Goal: Task Accomplishment & Management: Manage account settings

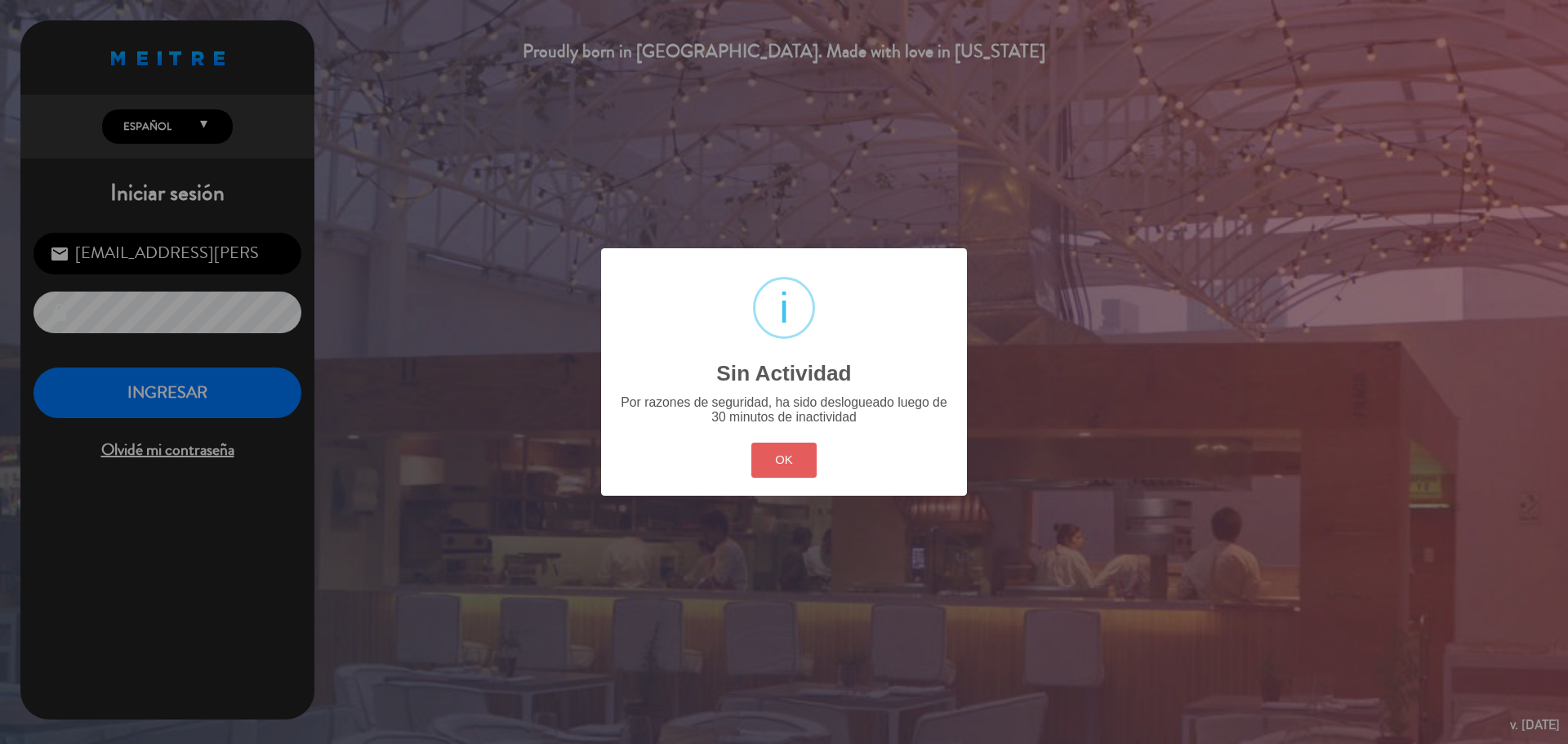
click at [781, 465] on button "OK" at bounding box center [784, 460] width 66 height 36
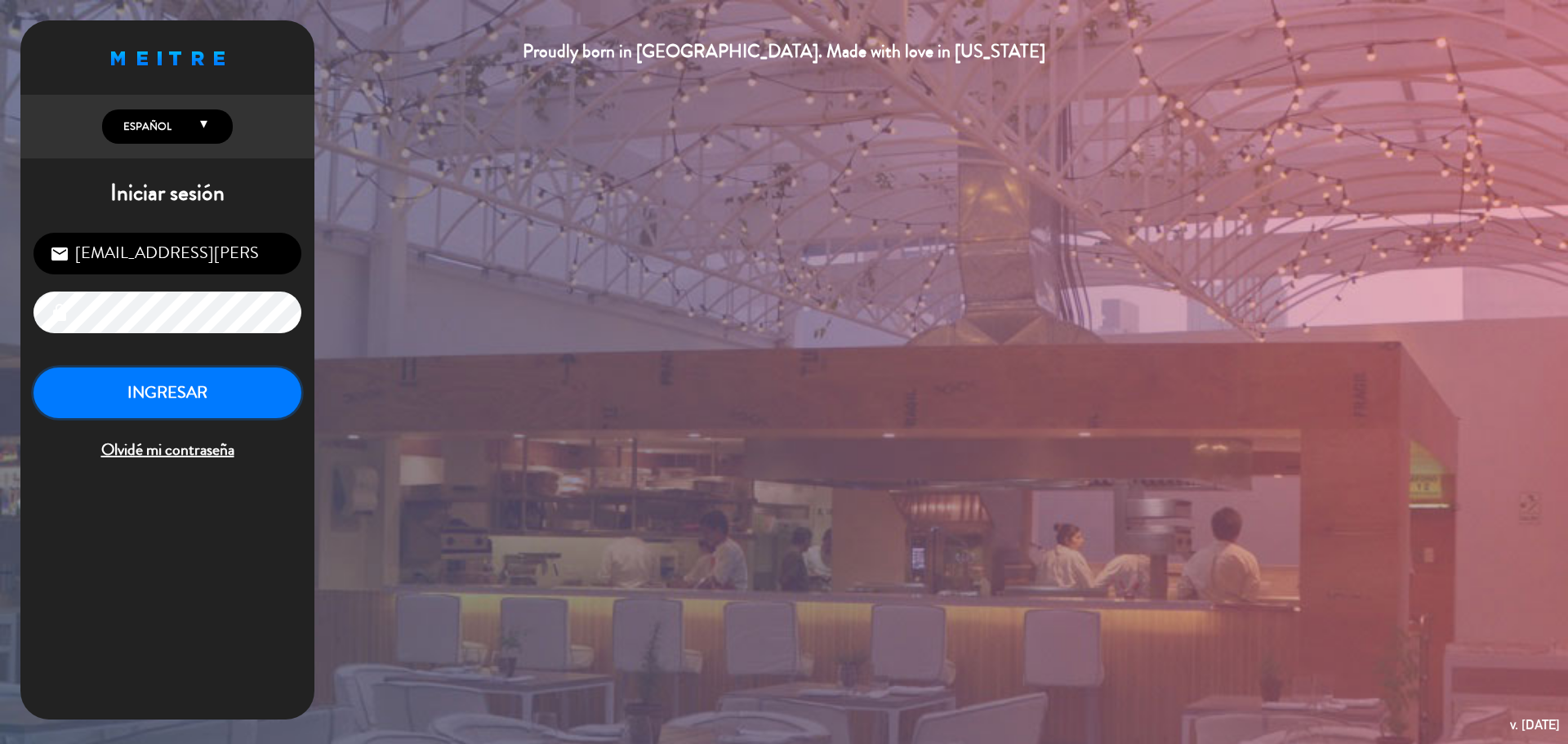
click at [185, 393] on button "INGRESAR" at bounding box center [167, 394] width 268 height 52
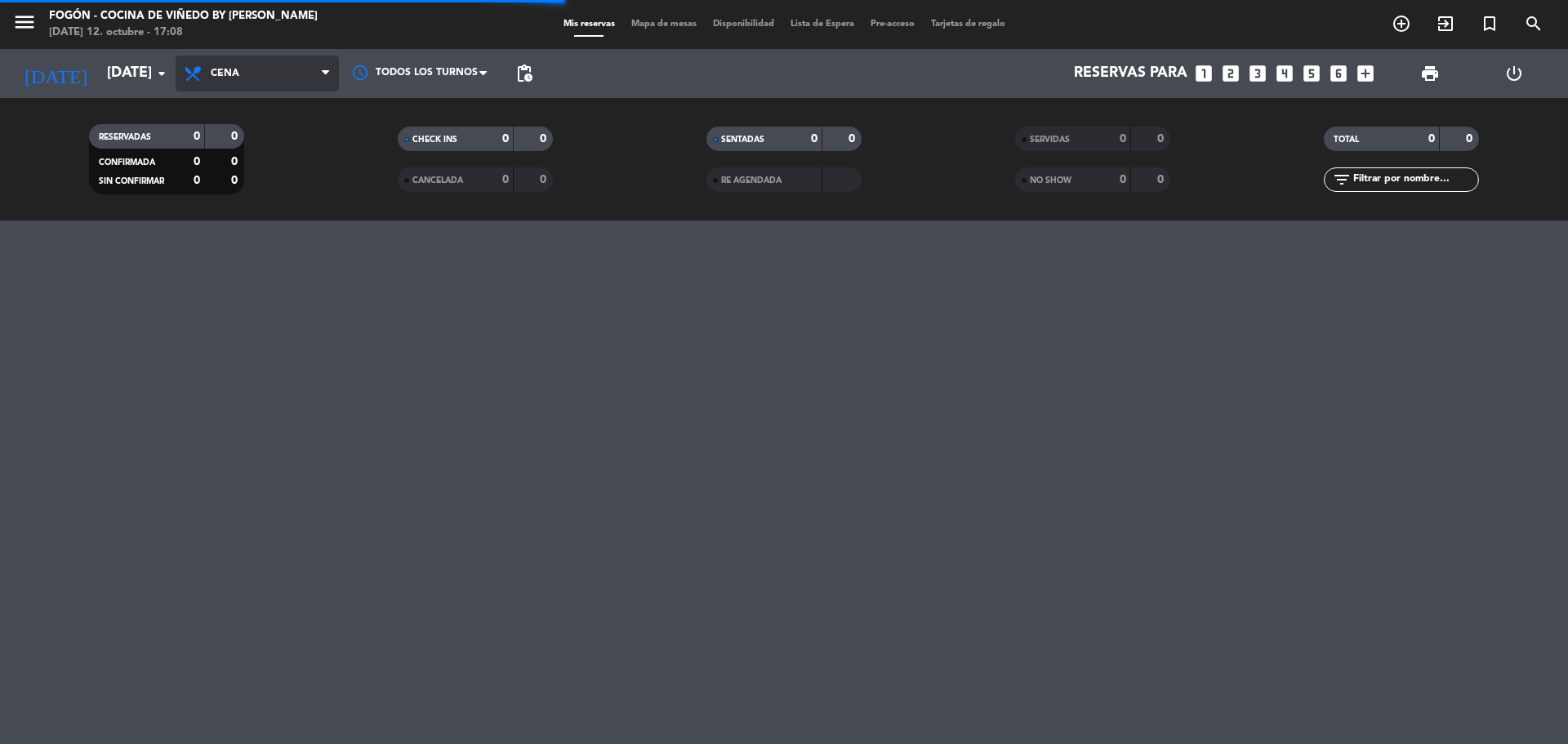
click at [244, 78] on span "Cena" at bounding box center [257, 73] width 163 height 36
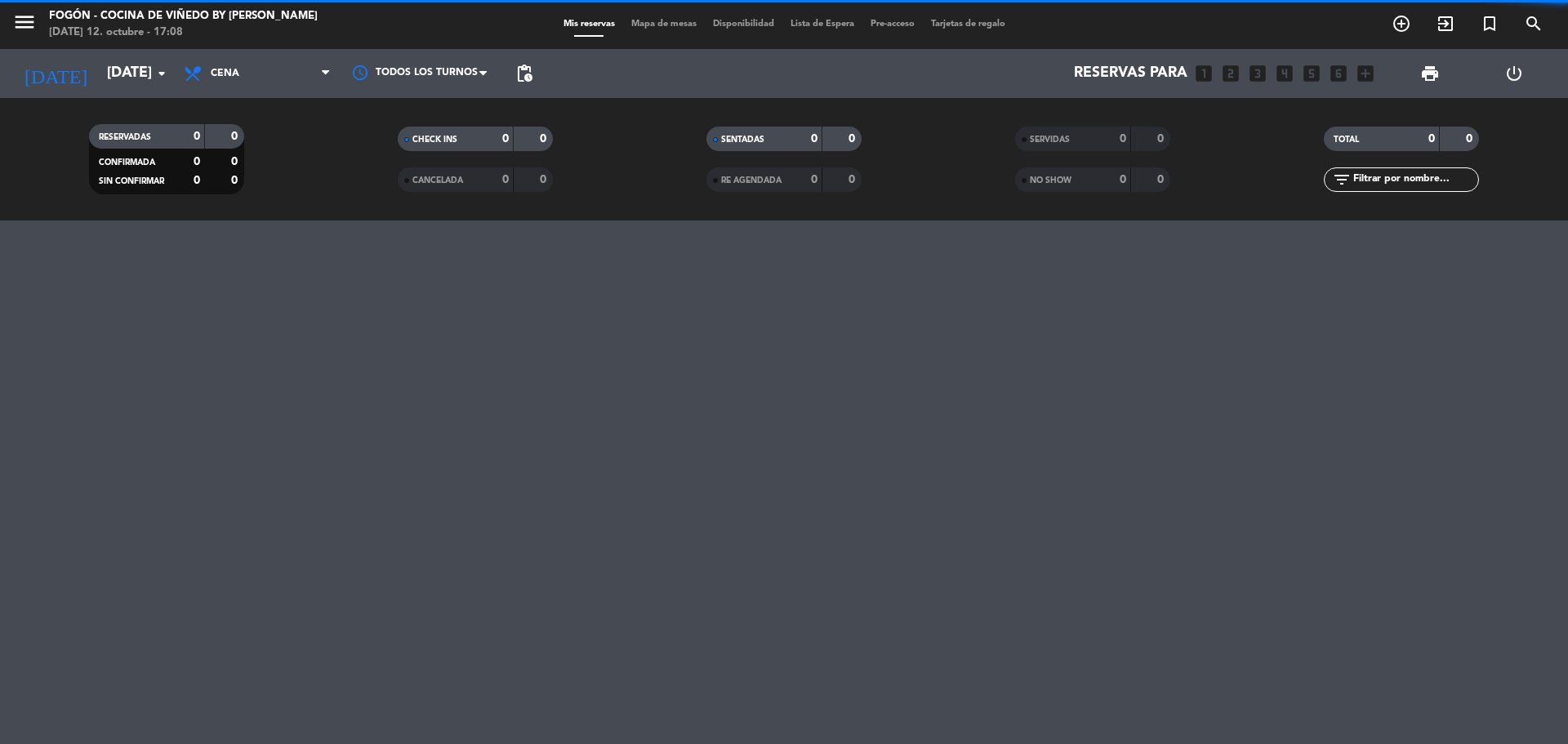
click at [252, 146] on filter-checkbox "RESERVADAS 0 0 CONFIRMADA 0 0 SIN CONFIRMAR 0 0" at bounding box center [167, 158] width 309 height 70
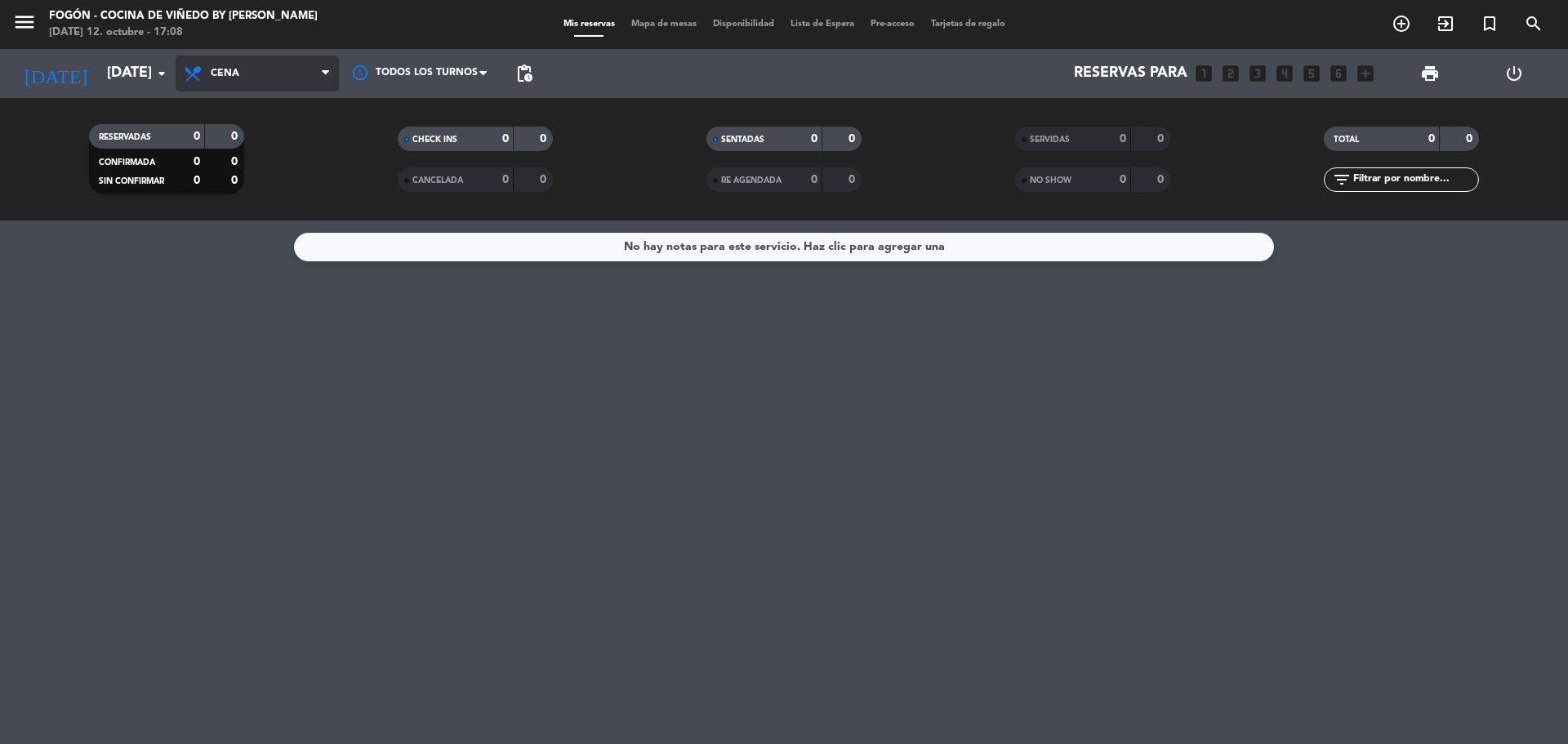
click at [252, 77] on span "Cena" at bounding box center [257, 73] width 163 height 36
click at [272, 136] on div "menu Fogón - Cocina de viñedo by [PERSON_NAME][DATE] 12. octubre - 17:08 Mis re…" at bounding box center [784, 110] width 1568 height 221
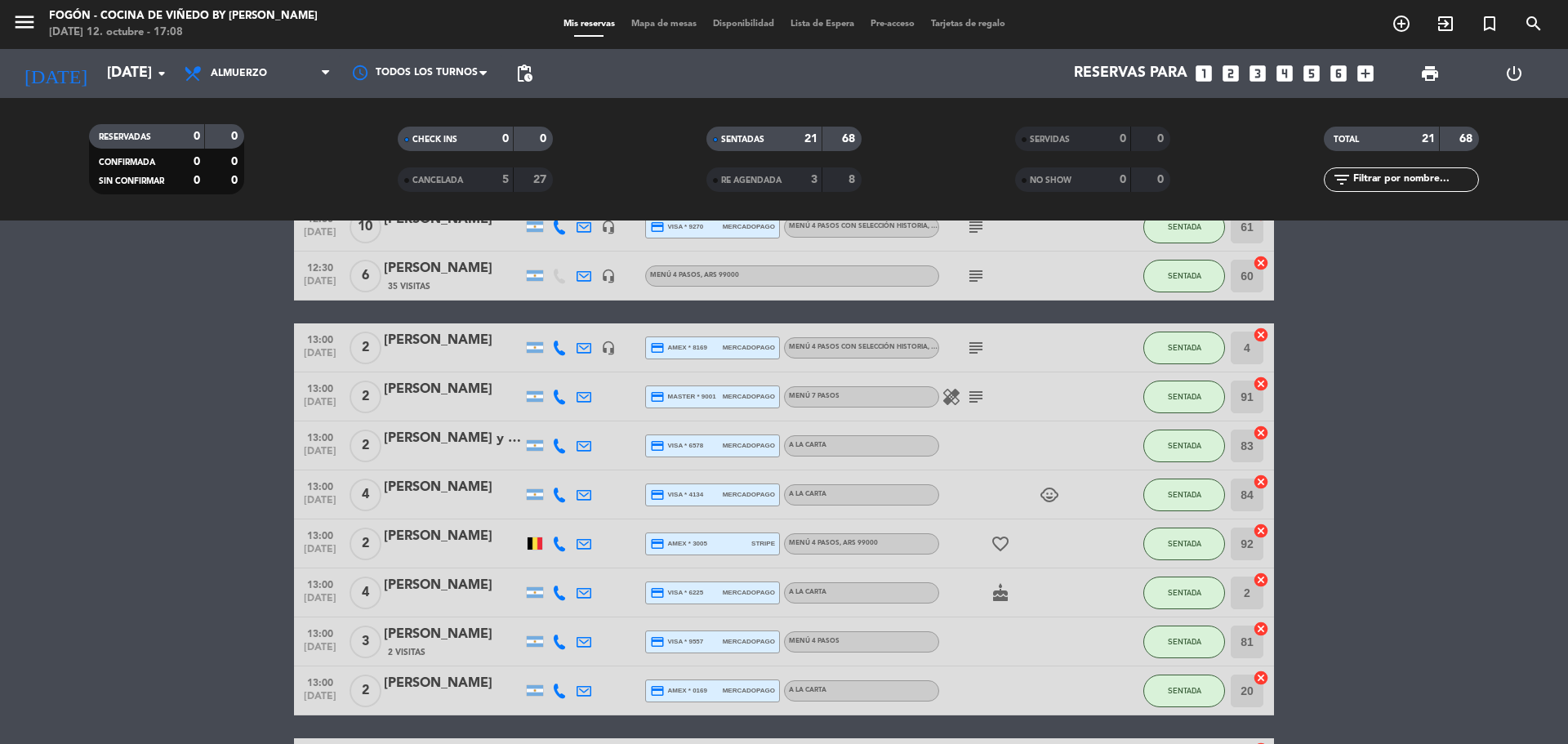
scroll to position [245, 0]
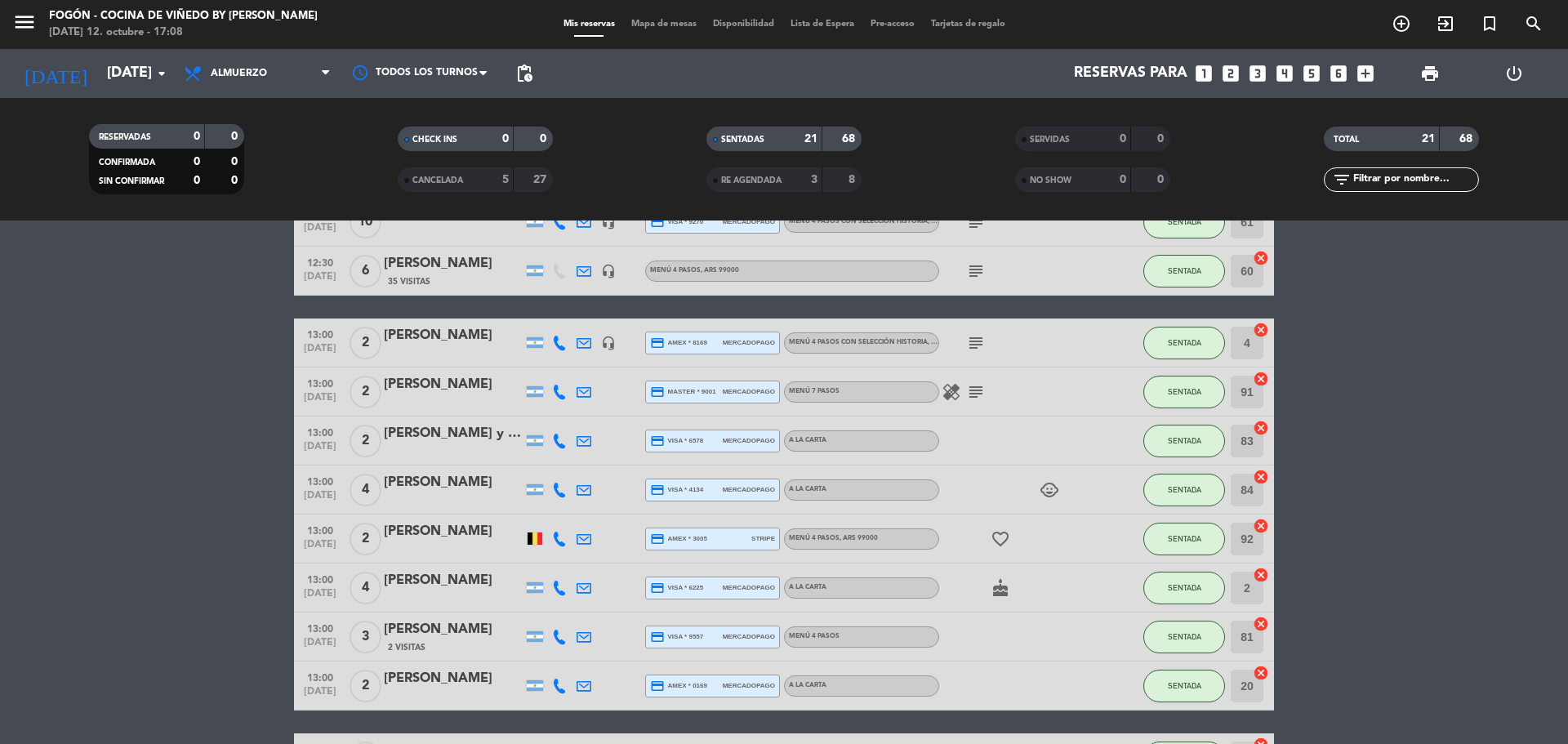
click at [409, 481] on div "[PERSON_NAME]" at bounding box center [453, 483] width 139 height 21
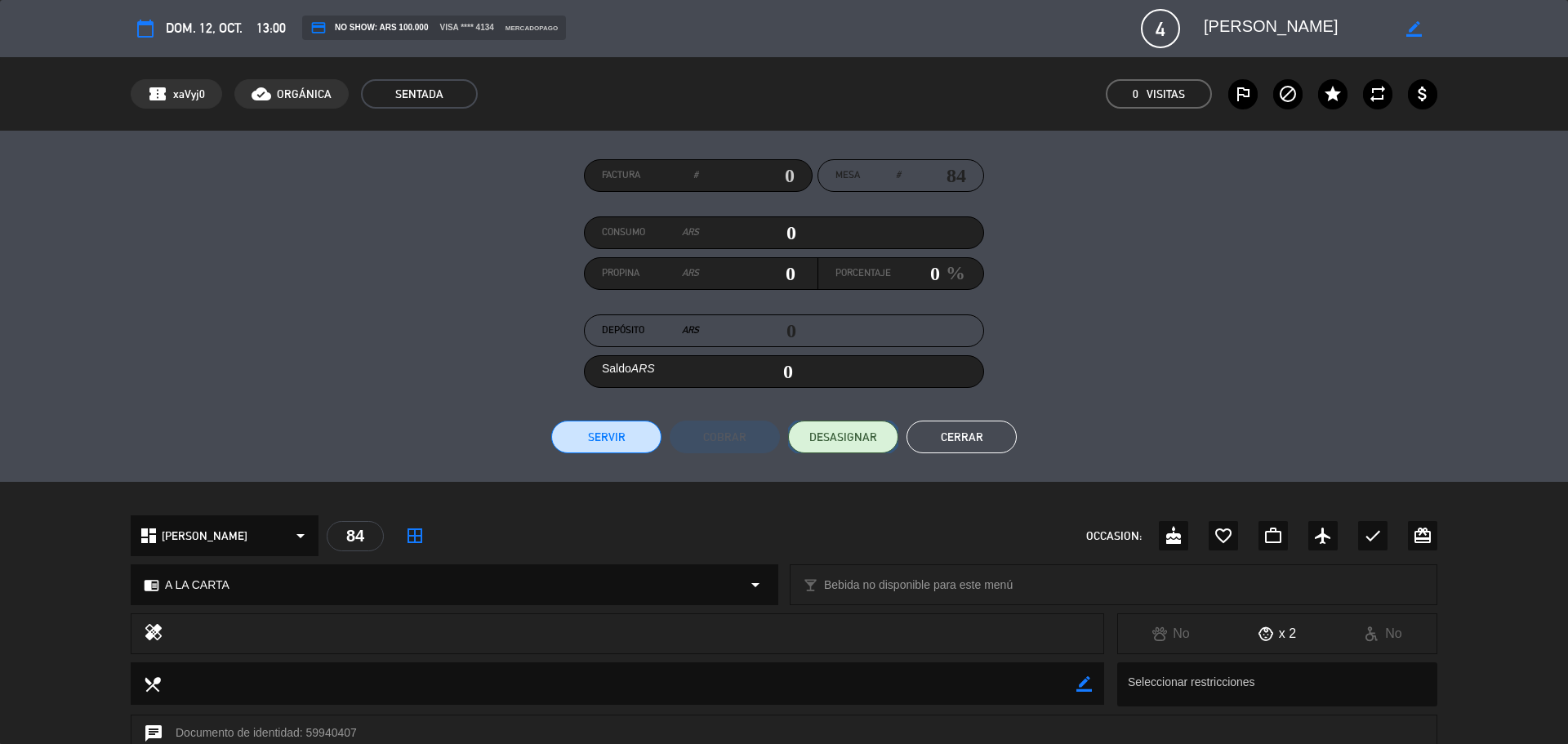
click at [862, 447] on button "DESASIGNAR" at bounding box center [843, 437] width 110 height 33
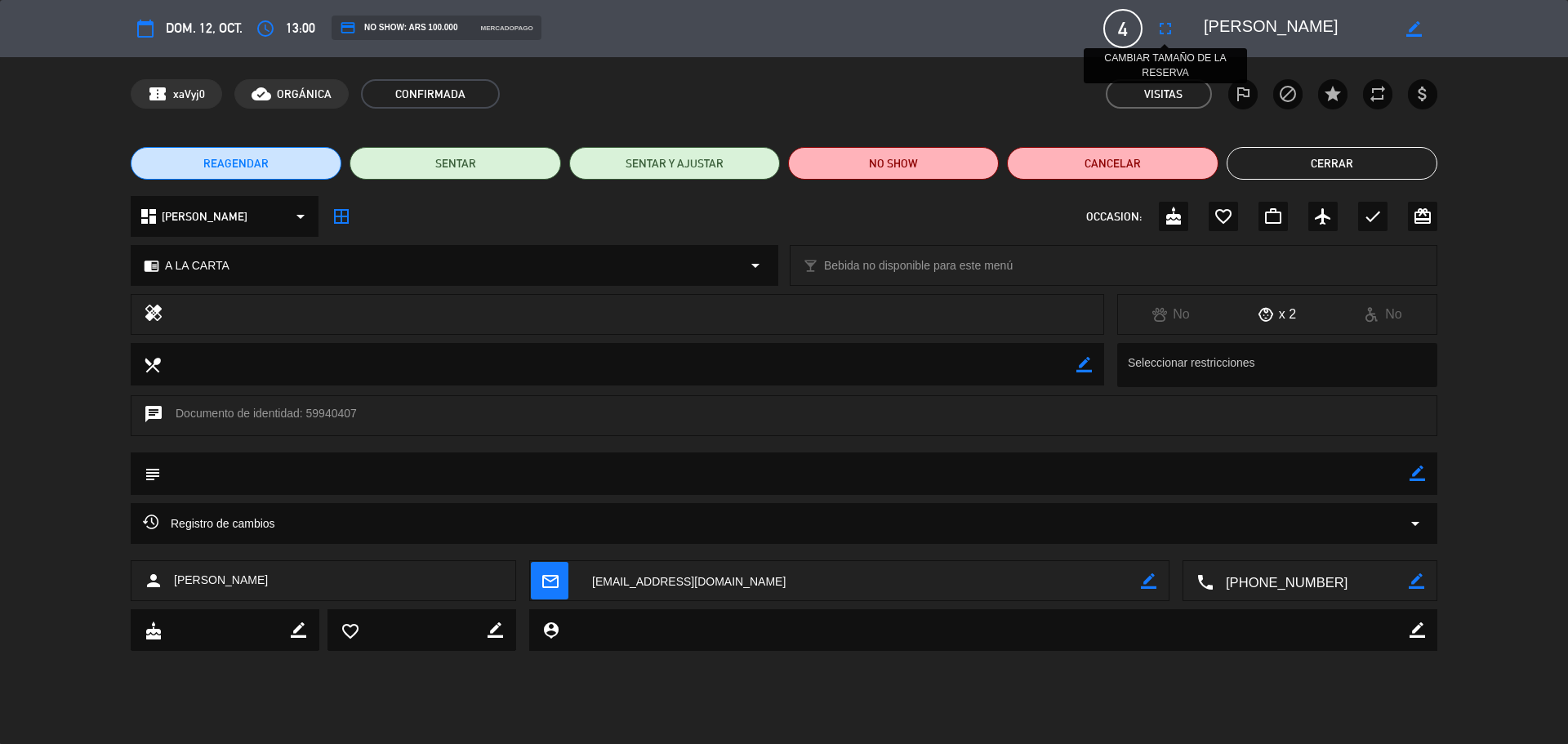
click at [1162, 25] on icon "fullscreen" at bounding box center [1165, 29] width 19 height 19
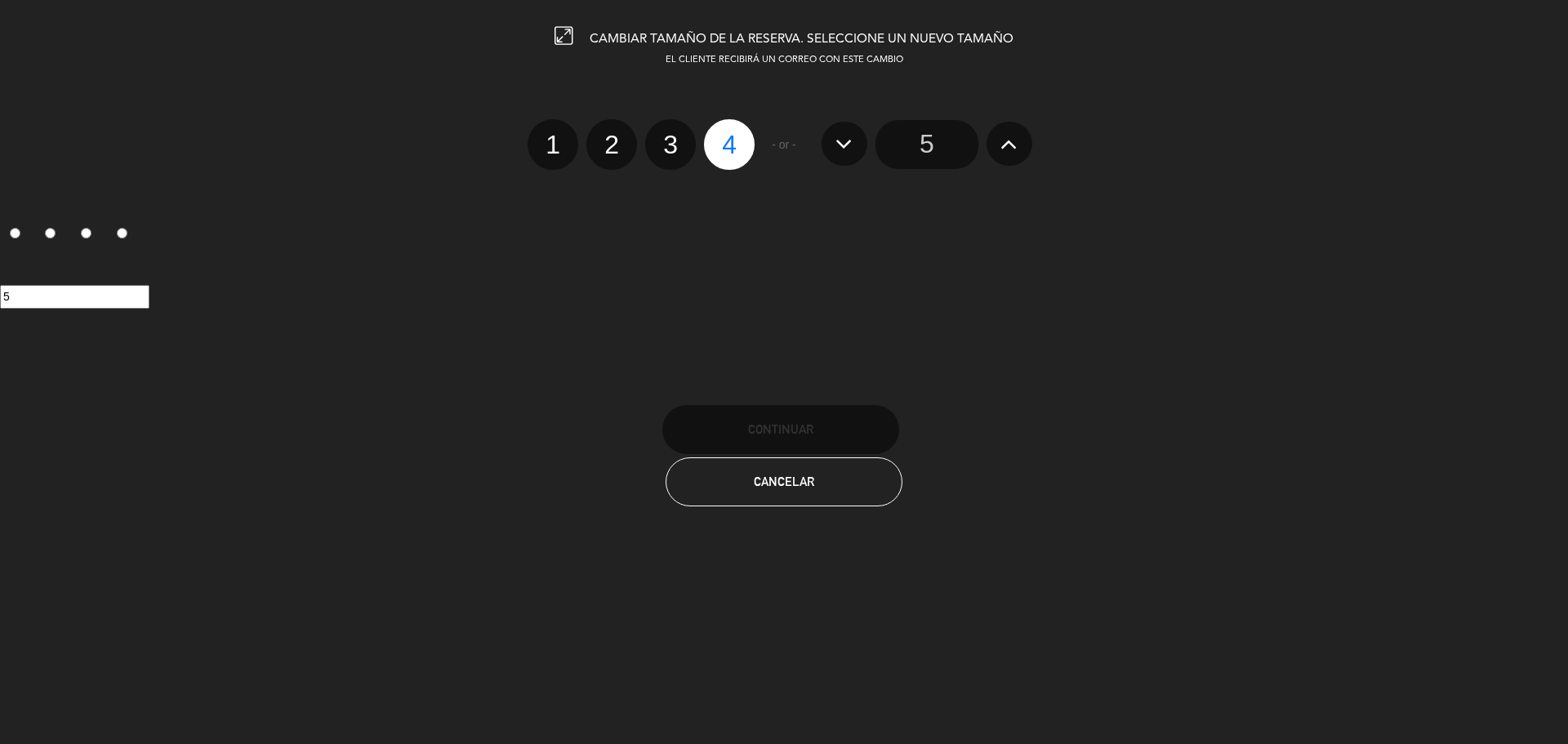
click at [671, 143] on label "3" at bounding box center [670, 144] width 51 height 51
click at [671, 135] on input "3" at bounding box center [668, 130] width 11 height 11
radio input "true"
radio input "false"
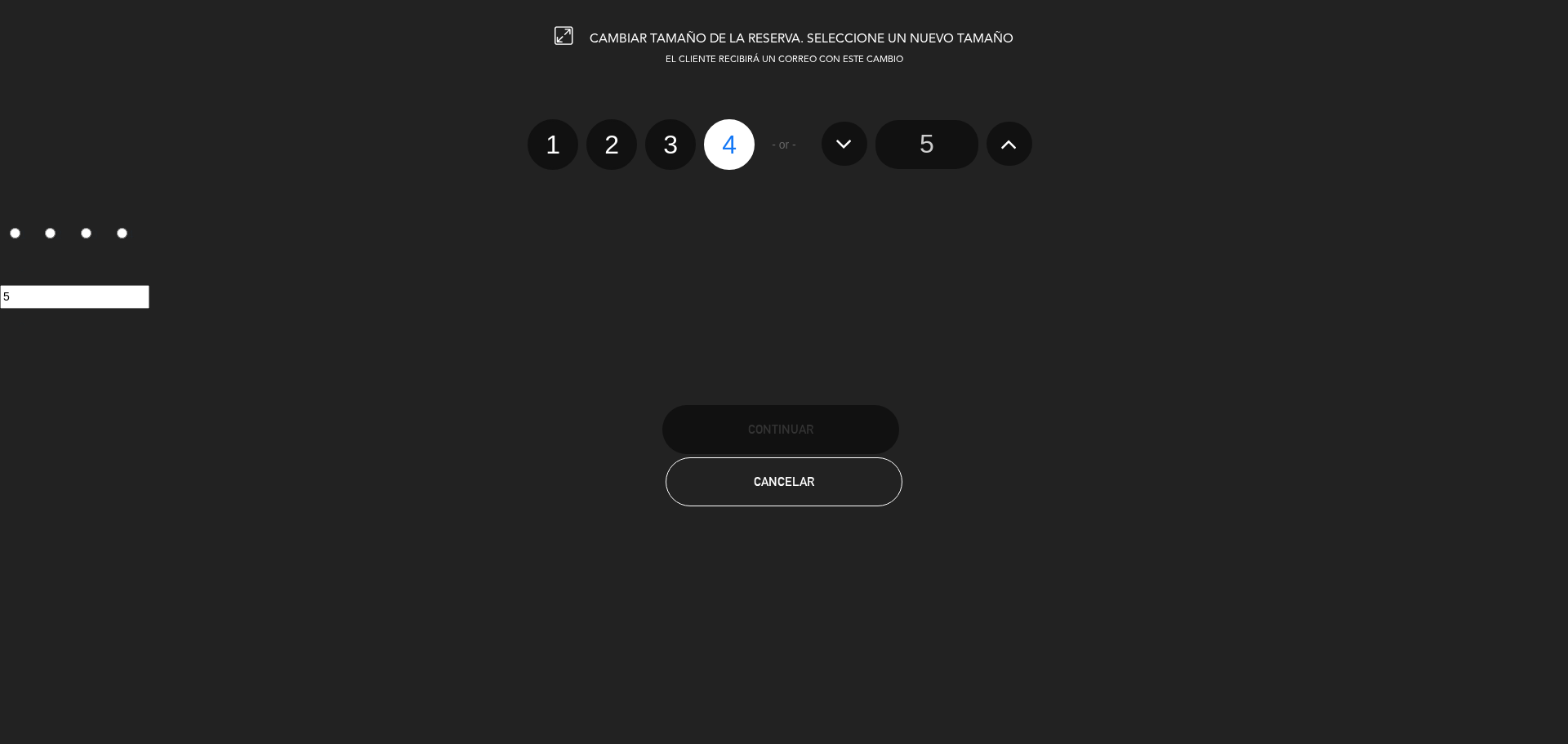
radio input "false"
radio input "true"
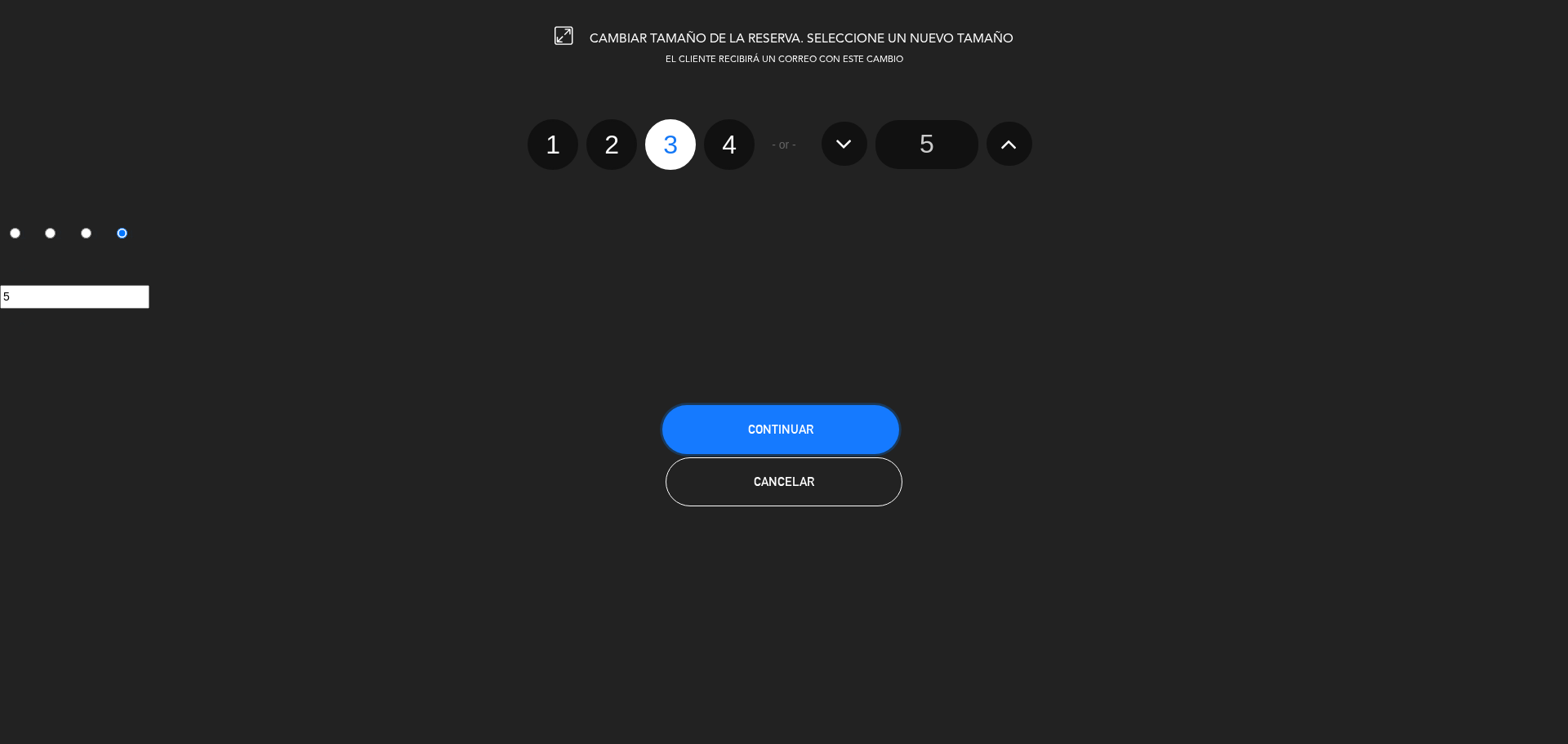
click at [807, 437] on button "Continuar" at bounding box center [780, 429] width 237 height 49
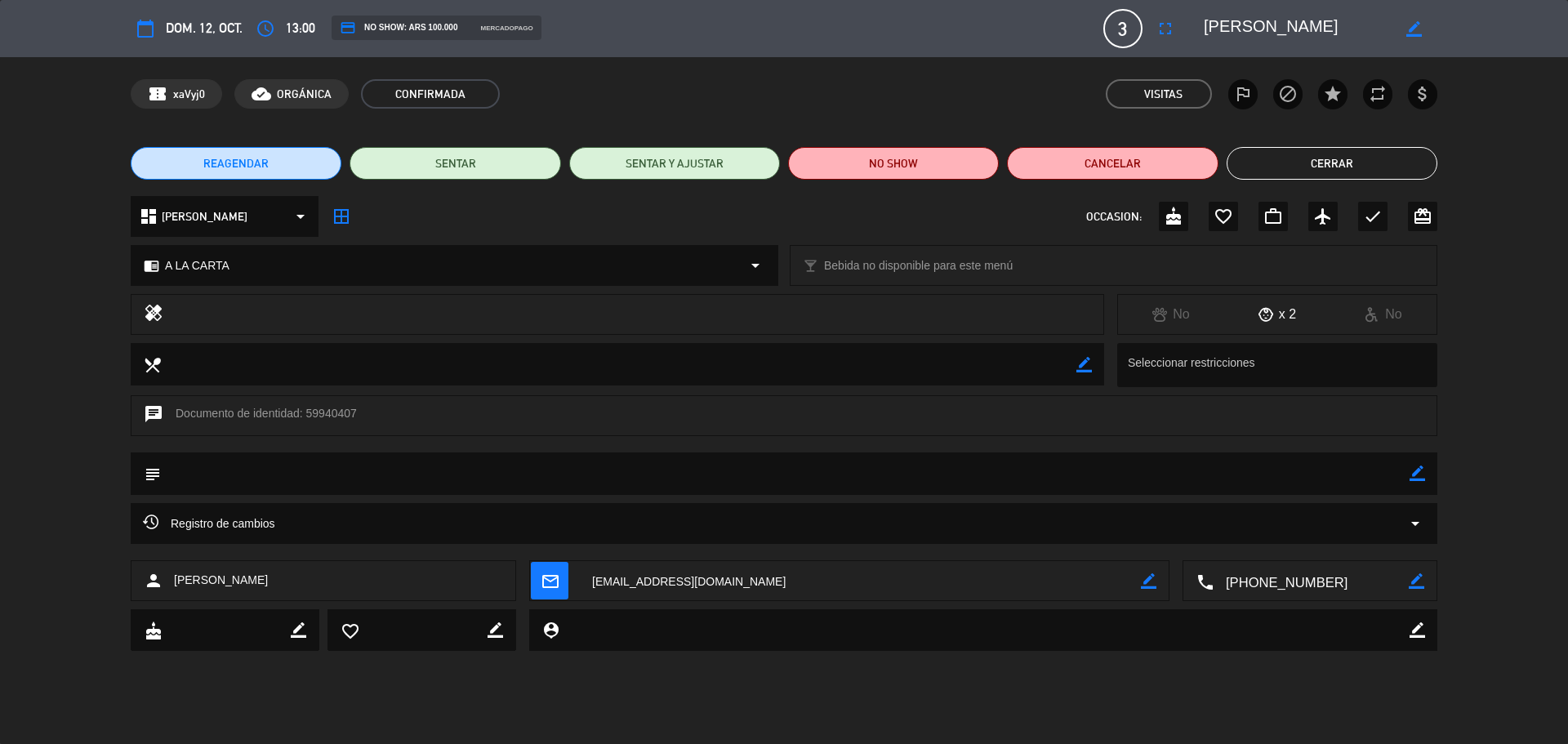
click at [1266, 156] on button "Cerrar" at bounding box center [1333, 163] width 211 height 33
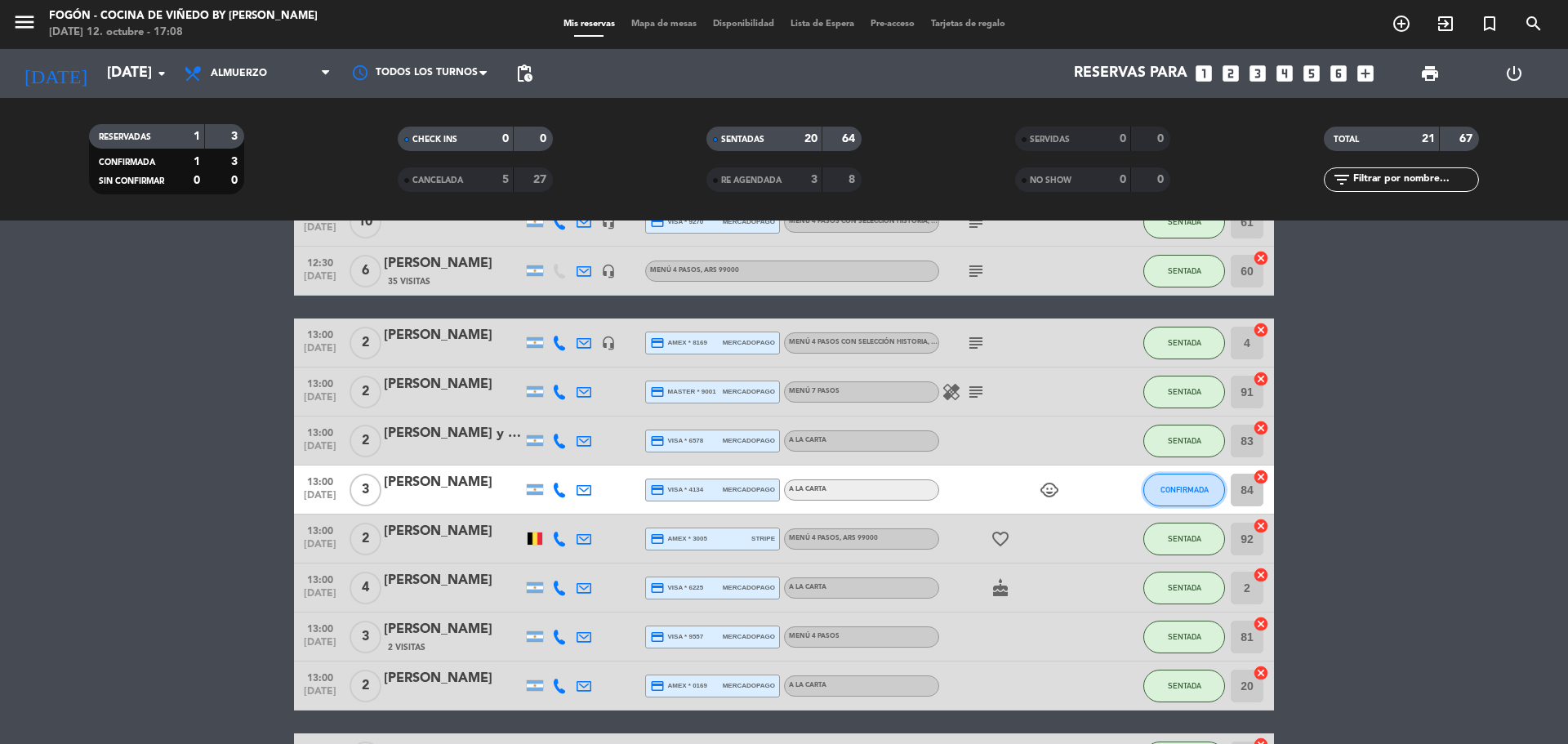
click at [1175, 487] on span "CONFIRMADA" at bounding box center [1185, 490] width 48 height 9
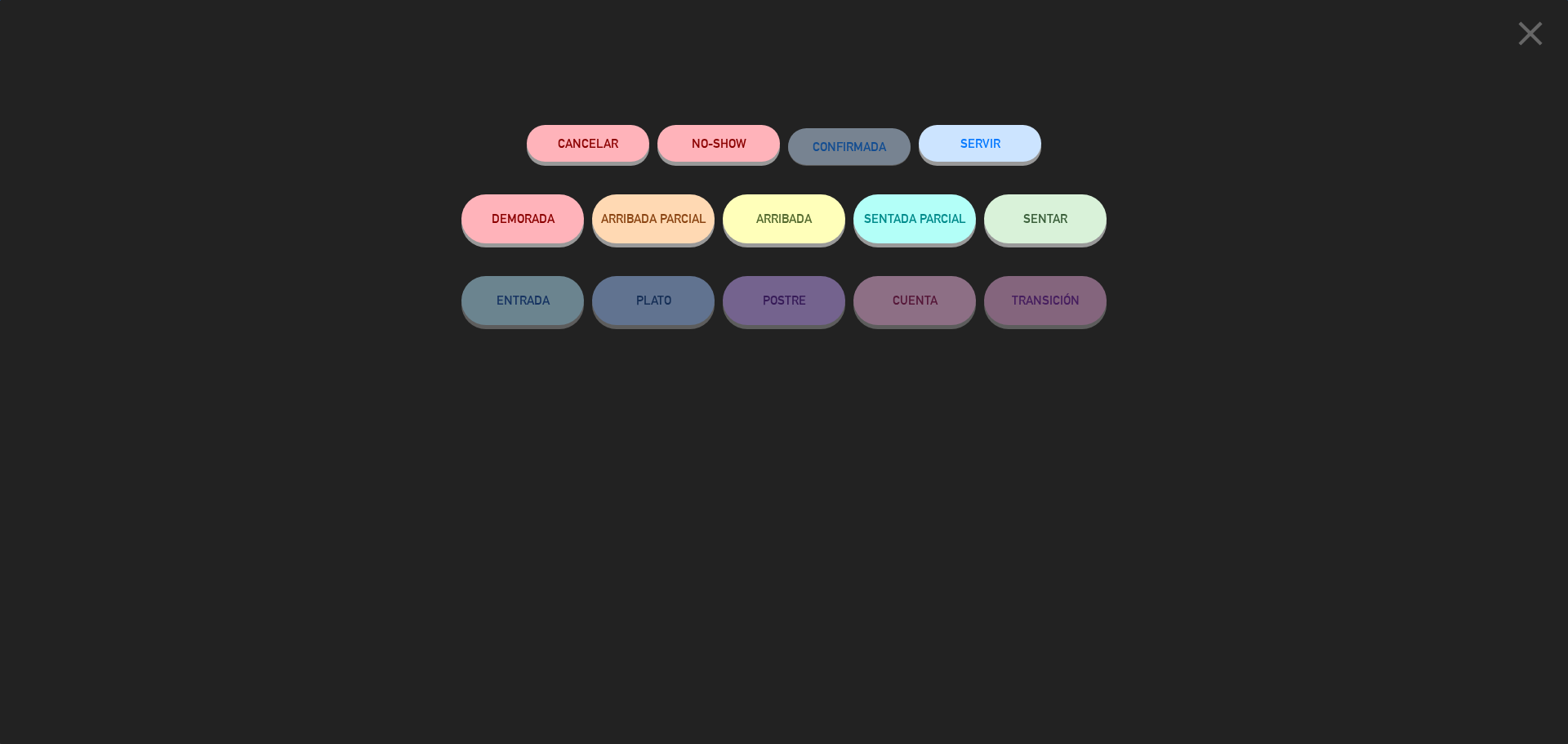
click at [1051, 231] on button "SENTAR" at bounding box center [1046, 219] width 123 height 49
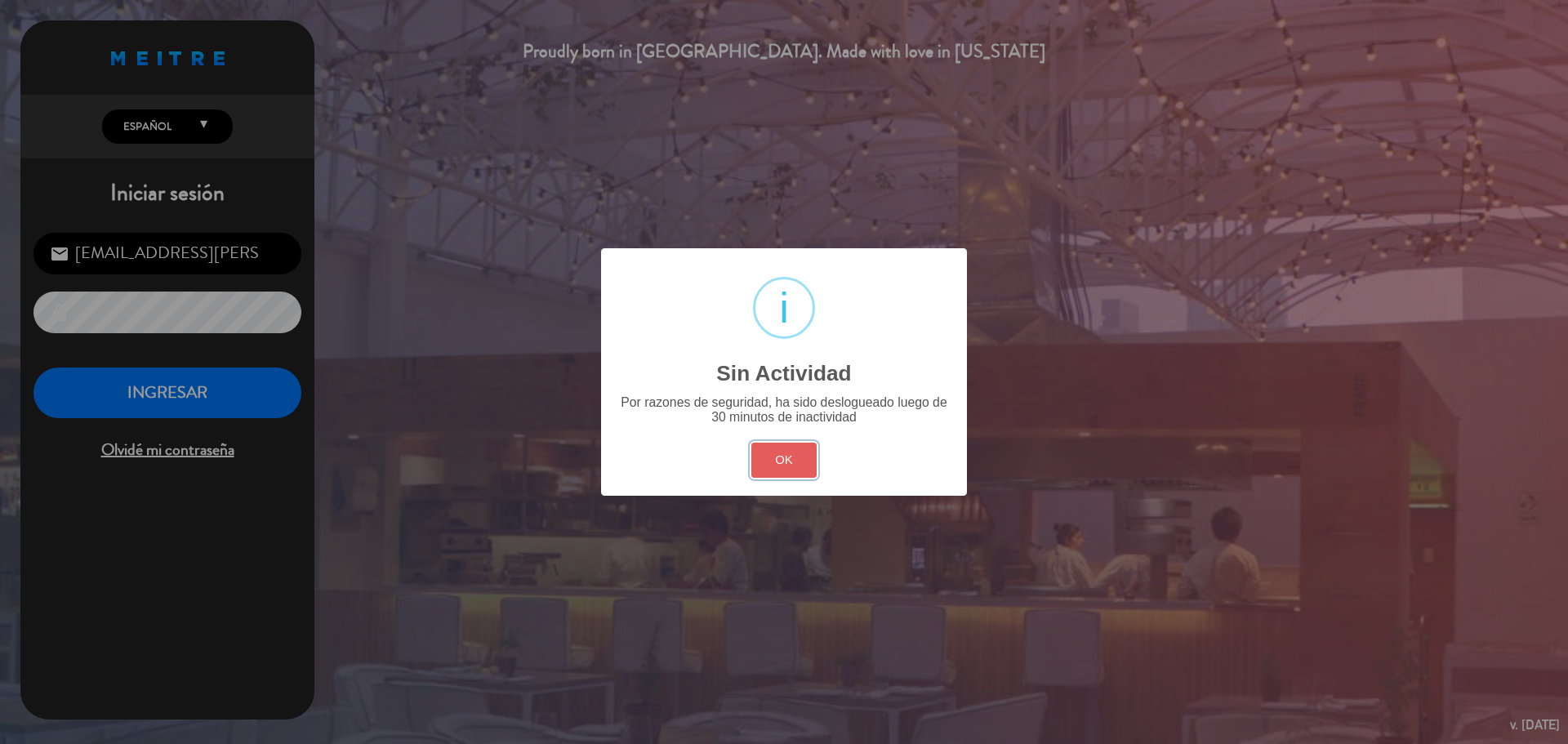
click at [778, 468] on button "OK" at bounding box center [784, 460] width 66 height 36
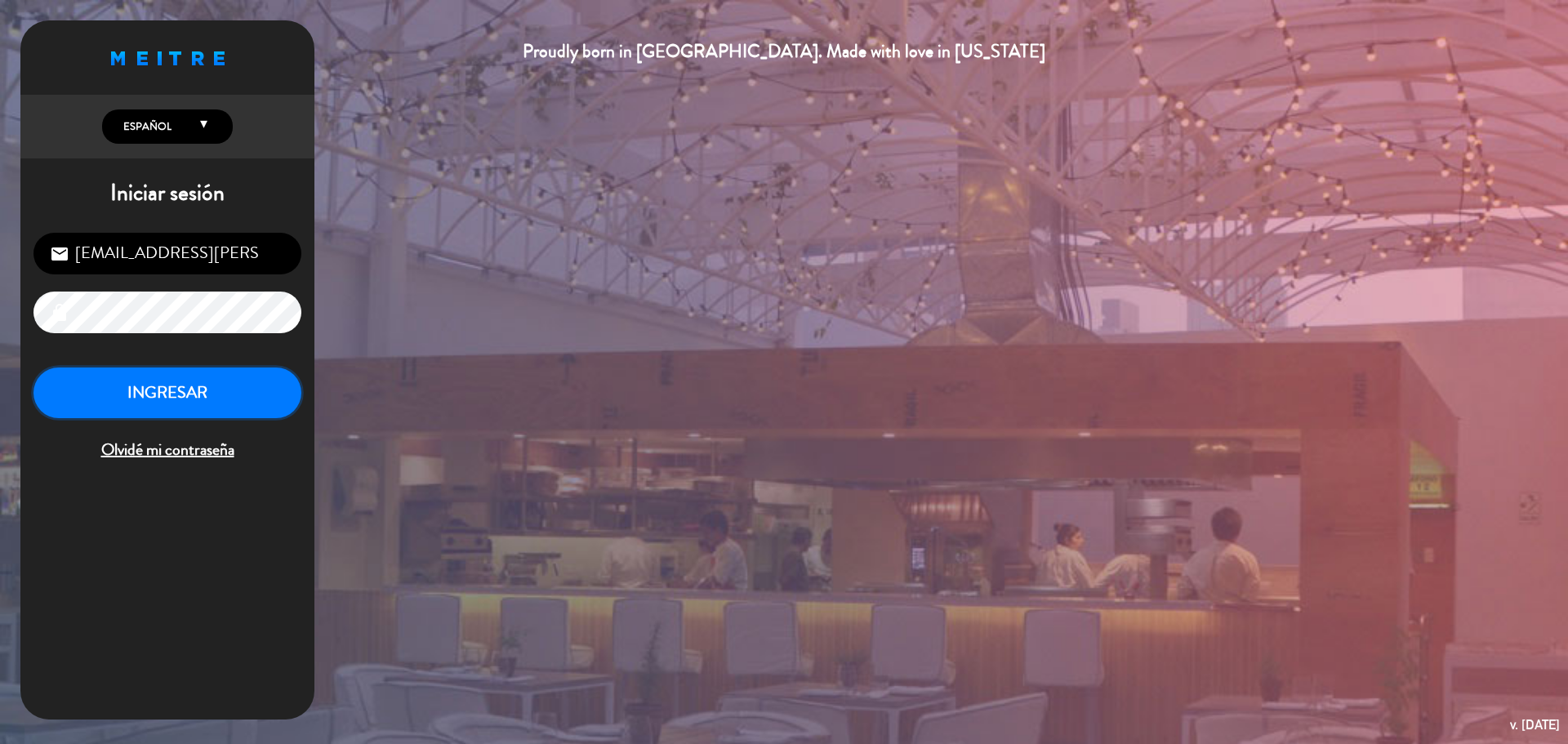
click at [220, 391] on button "INGRESAR" at bounding box center [167, 394] width 268 height 52
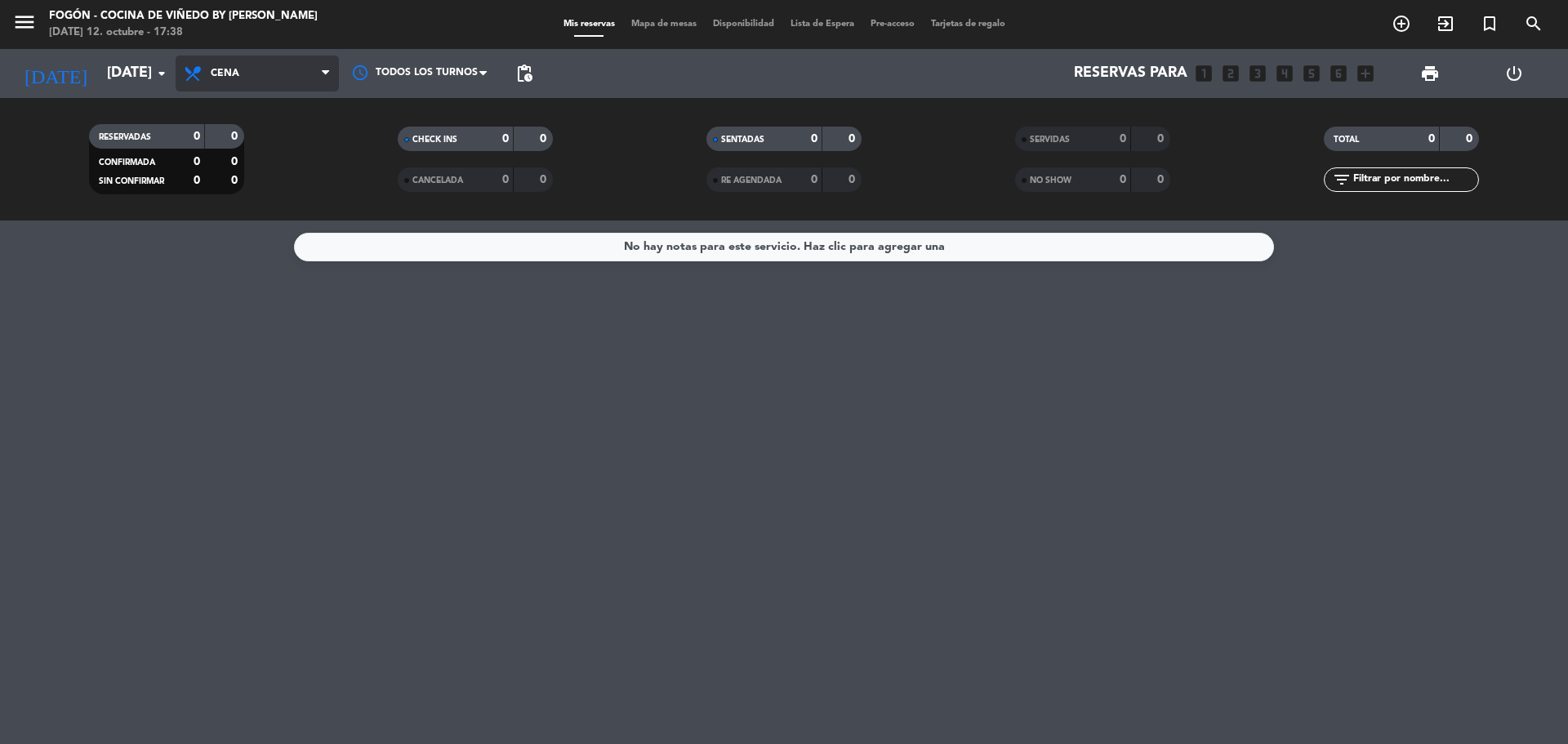
click at [259, 70] on span "Cena" at bounding box center [257, 73] width 163 height 36
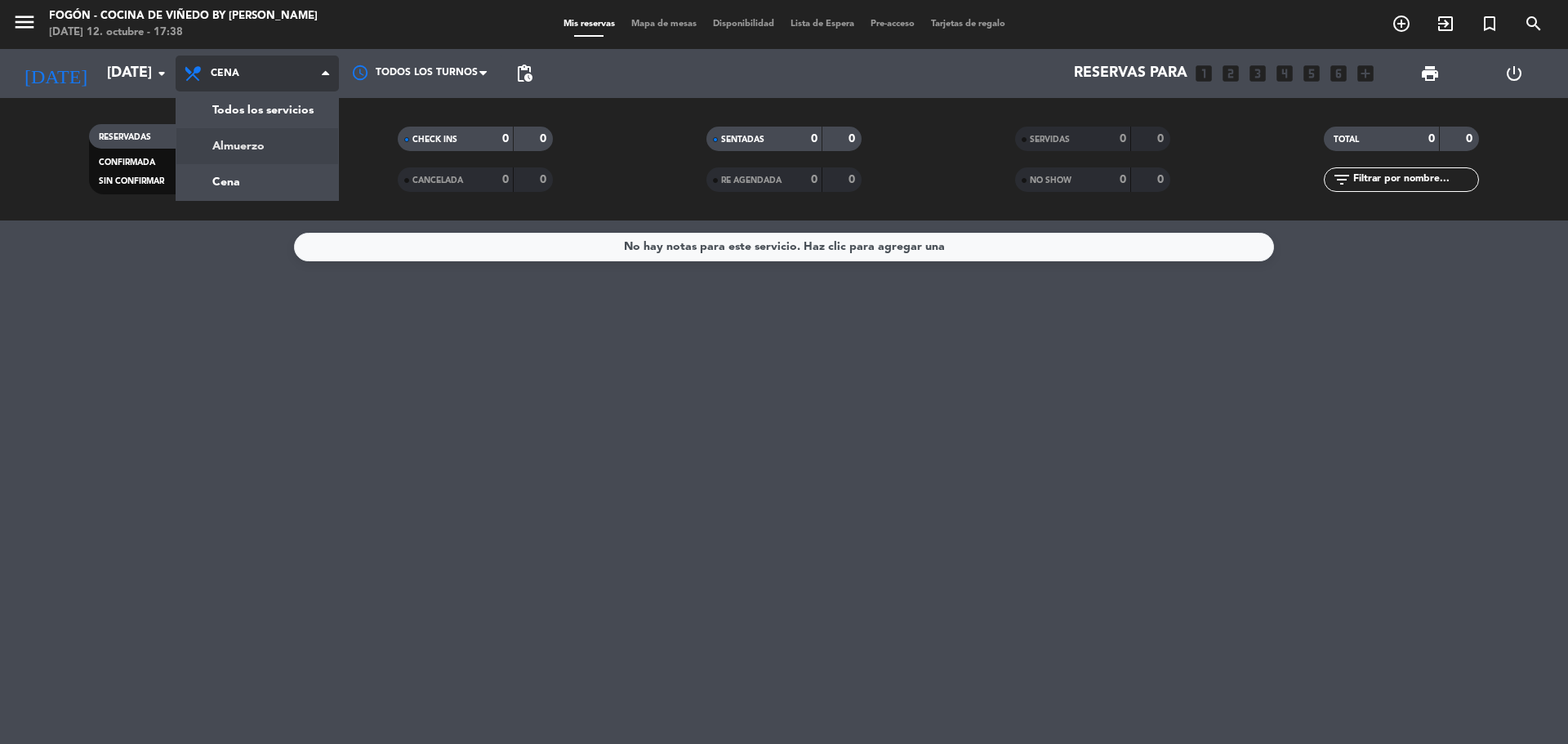
click at [264, 139] on div "menu Fogón - Cocina de viñedo by [PERSON_NAME][DATE] 12. octubre - 17:38 Mis re…" at bounding box center [784, 110] width 1568 height 221
